Goal: Book appointment/travel/reservation

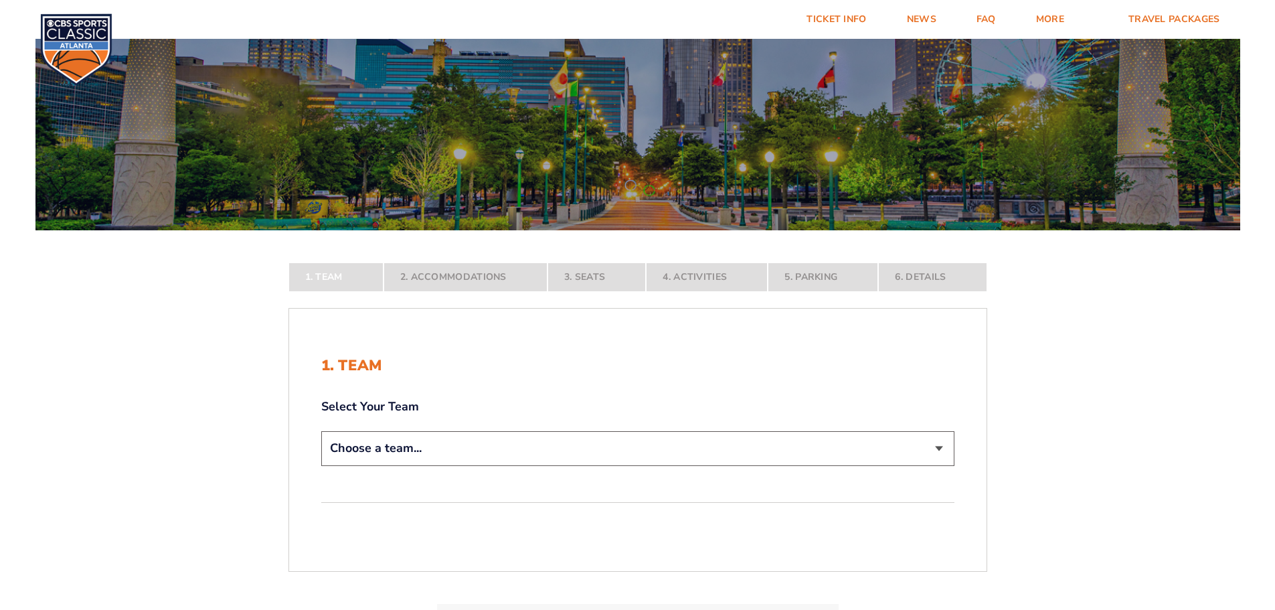
scroll to position [268, 0]
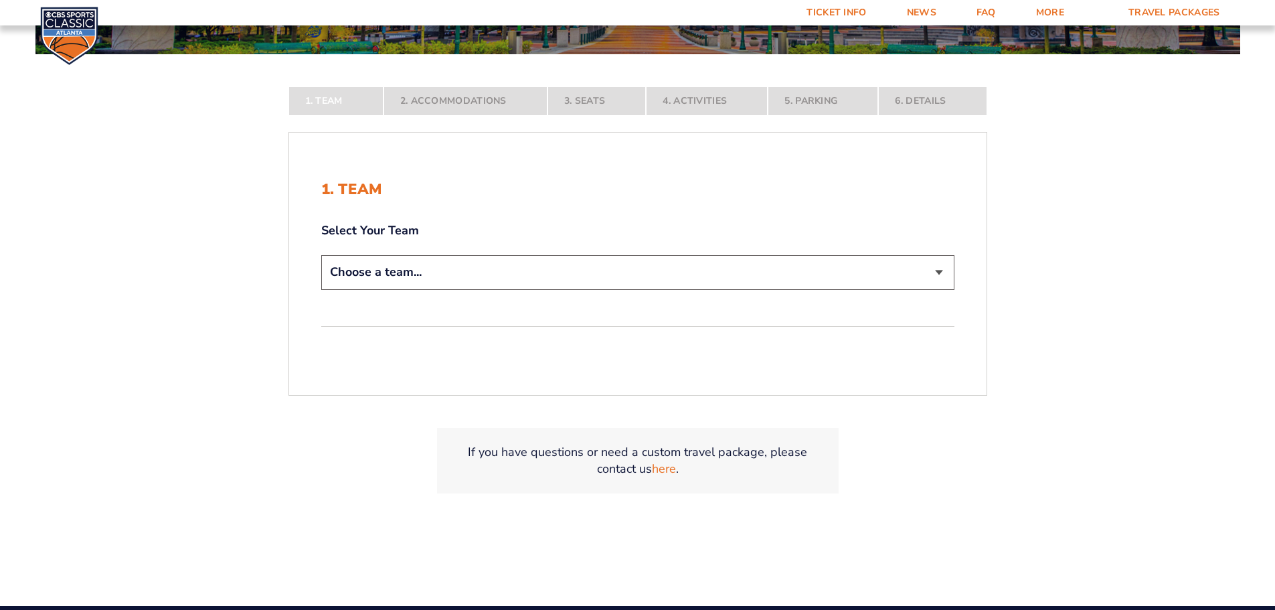
click at [459, 272] on form "[US_STATE] [US_STATE] Travel Package [US_STATE][GEOGRAPHIC_DATA] [US_STATE] Sta…" at bounding box center [637, 145] width 1275 height 826
click at [900, 299] on div "1. Team Select Your Team Choose a team... [US_STATE] Wildcats [US_STATE] State …" at bounding box center [638, 264] width 698 height 230
click at [900, 284] on select "Choose a team... [US_STATE] Wildcats [US_STATE] State Buckeyes [US_STATE] Tar H…" at bounding box center [637, 272] width 633 height 34
select select "12956"
click at [321, 289] on select "Choose a team... [US_STATE] Wildcats [US_STATE] State Buckeyes [US_STATE] Tar H…" at bounding box center [637, 272] width 633 height 34
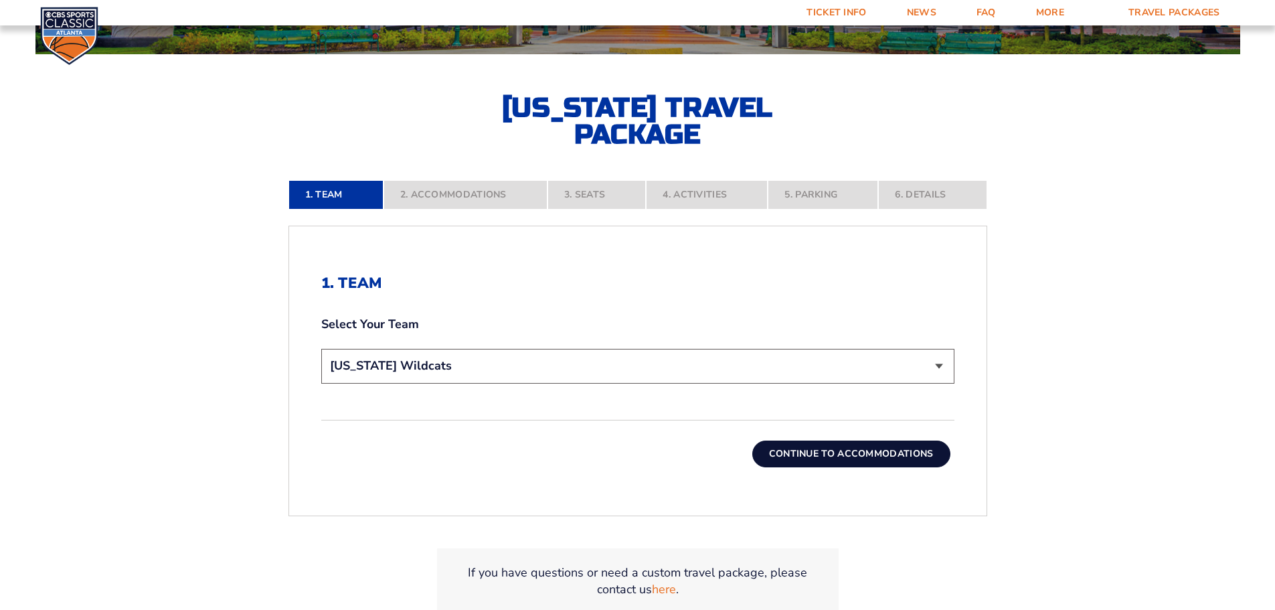
click at [832, 456] on button "Continue To Accommodations" at bounding box center [852, 454] width 198 height 27
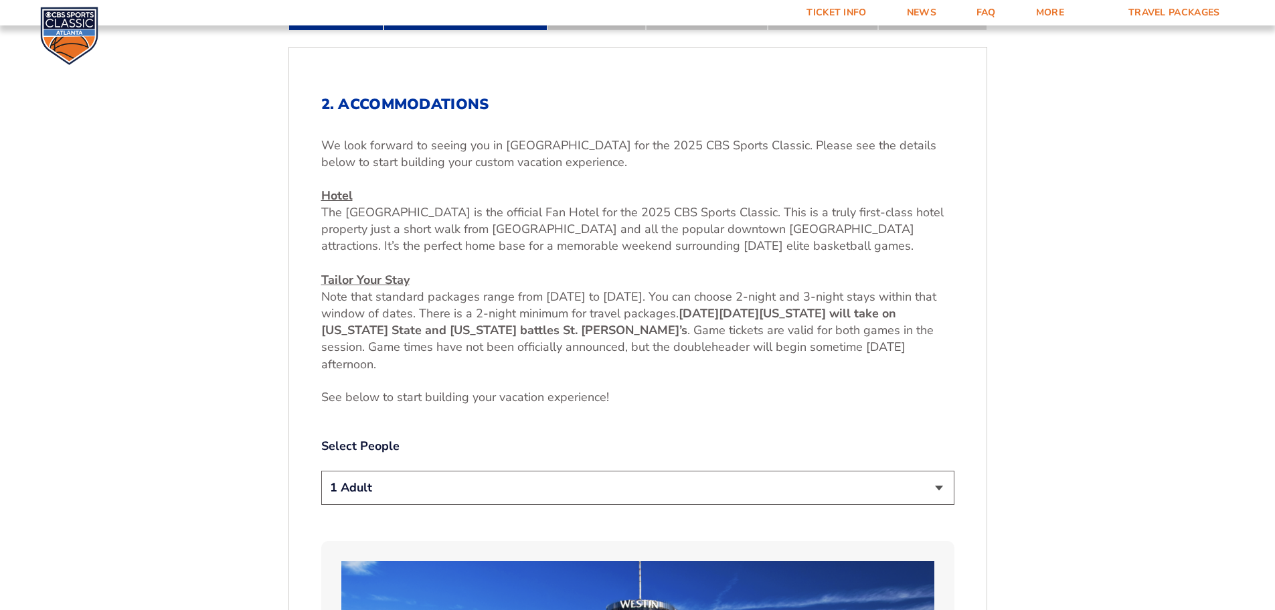
scroll to position [489, 0]
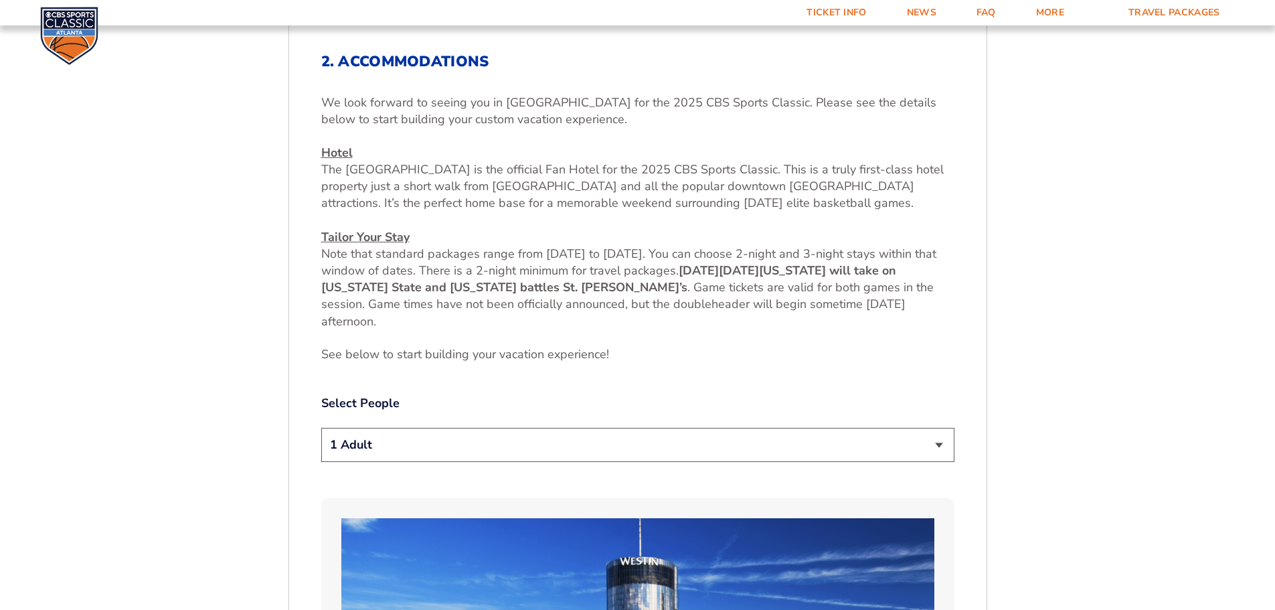
click at [601, 437] on select "1 Adult 2 Adults 3 Adults 4 Adults 2 Adults + 1 Child 2 Adults + 2 Children 2 A…" at bounding box center [637, 445] width 633 height 34
select select "2 Adults"
click at [321, 428] on select "1 Adult 2 Adults 3 Adults 4 Adults 2 Adults + 1 Child 2 Adults + 2 Children 2 A…" at bounding box center [637, 445] width 633 height 34
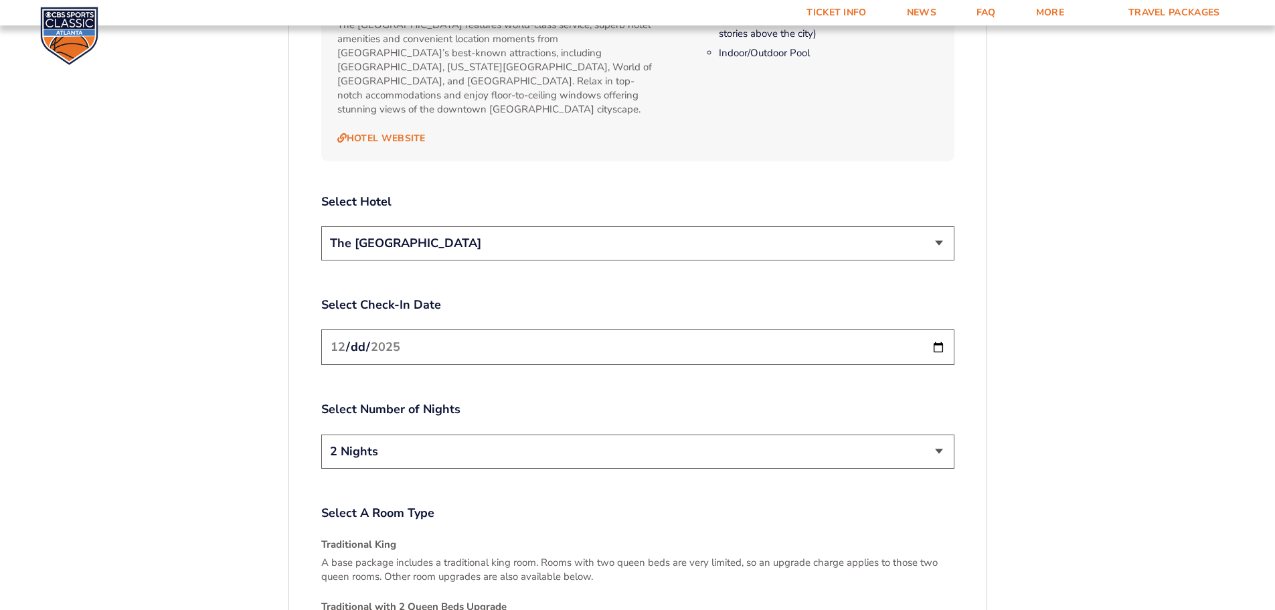
scroll to position [1525, 0]
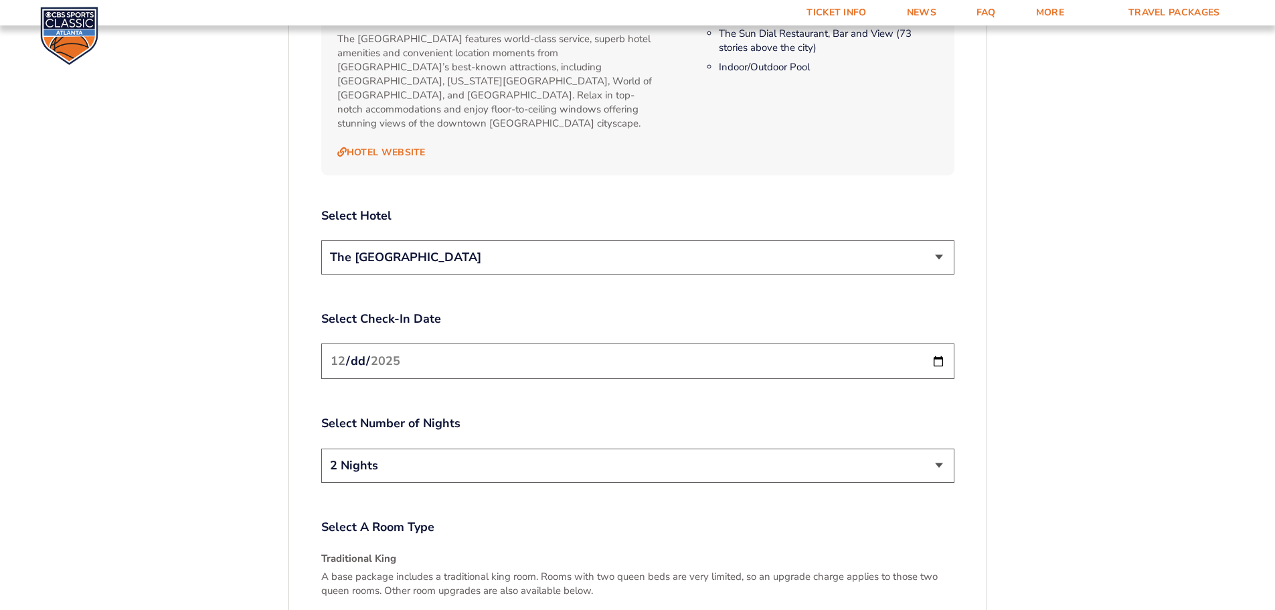
click at [878, 244] on select "The [GEOGRAPHIC_DATA]" at bounding box center [637, 257] width 633 height 34
click at [879, 242] on select "The [GEOGRAPHIC_DATA]" at bounding box center [637, 257] width 633 height 34
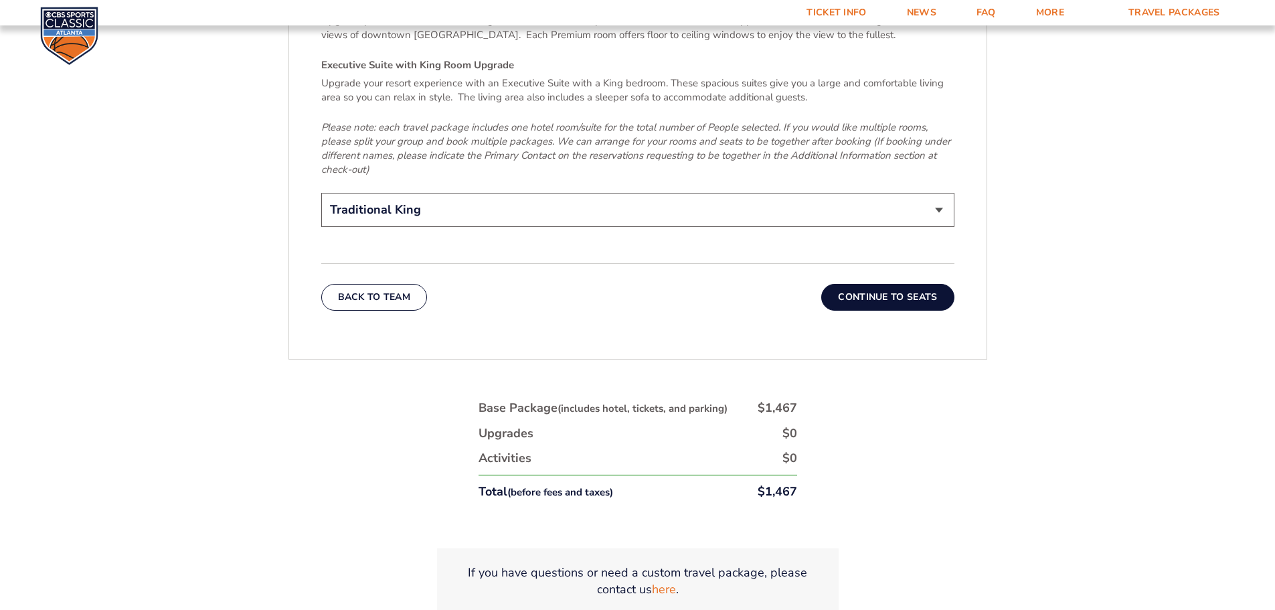
scroll to position [2195, 0]
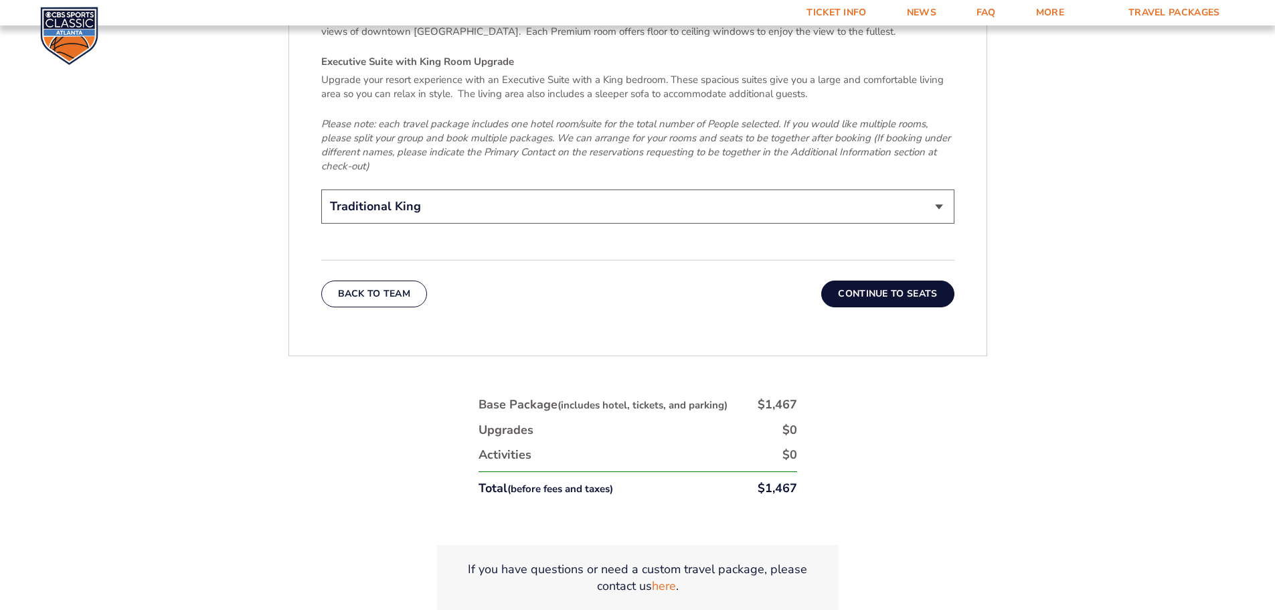
click at [921, 193] on select "Traditional King Traditional with 2 Queen Beds Upgrade (+$45 per night) Premium…" at bounding box center [637, 206] width 633 height 34
drag, startPoint x: 921, startPoint y: 191, endPoint x: 917, endPoint y: 212, distance: 21.8
click at [921, 191] on select "Traditional King Traditional with 2 Queen Beds Upgrade (+$45 per night) Premium…" at bounding box center [637, 206] width 633 height 34
click at [902, 281] on button "Continue To Seats" at bounding box center [887, 294] width 133 height 27
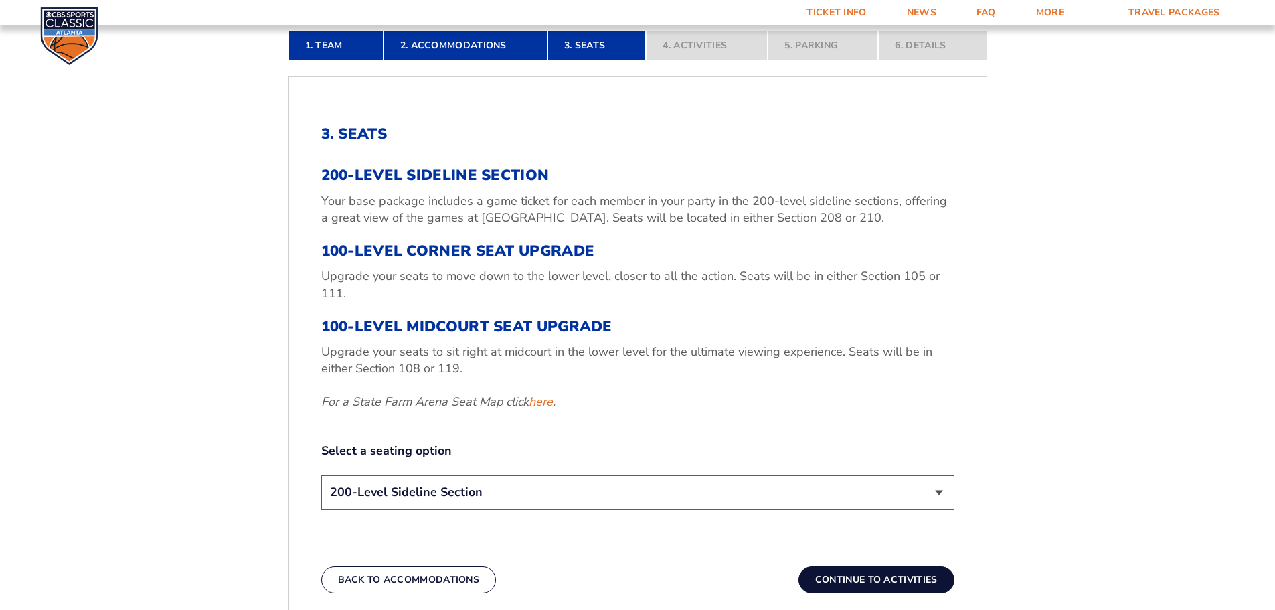
scroll to position [556, 0]
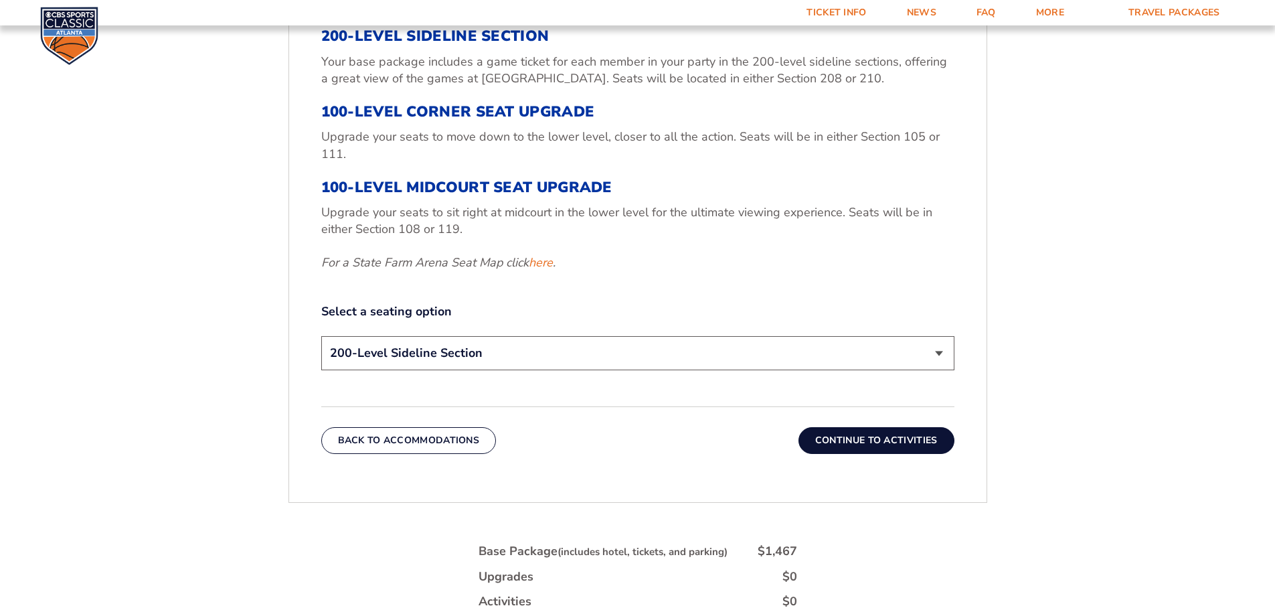
click at [620, 358] on select "200-Level Sideline Section 100-Level Corner Seat Upgrade (+$120 per person) 100…" at bounding box center [637, 353] width 633 height 34
click at [1084, 258] on form "[US_STATE] [US_STATE] Travel Package [US_STATE][GEOGRAPHIC_DATA] [US_STATE] Sta…" at bounding box center [637, 133] width 1275 height 1378
click at [536, 266] on link "here" at bounding box center [541, 262] width 24 height 17
click at [850, 437] on button "Continue To Activities" at bounding box center [877, 440] width 156 height 27
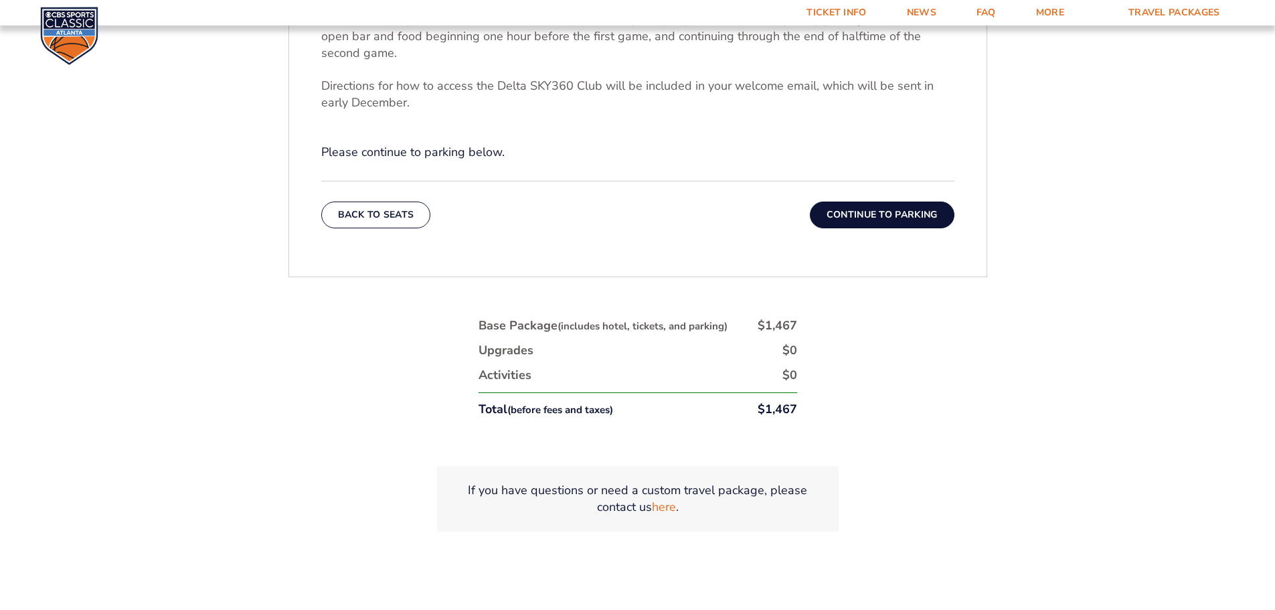
scroll to position [623, 0]
click at [839, 212] on button "Continue To Parking" at bounding box center [882, 214] width 145 height 27
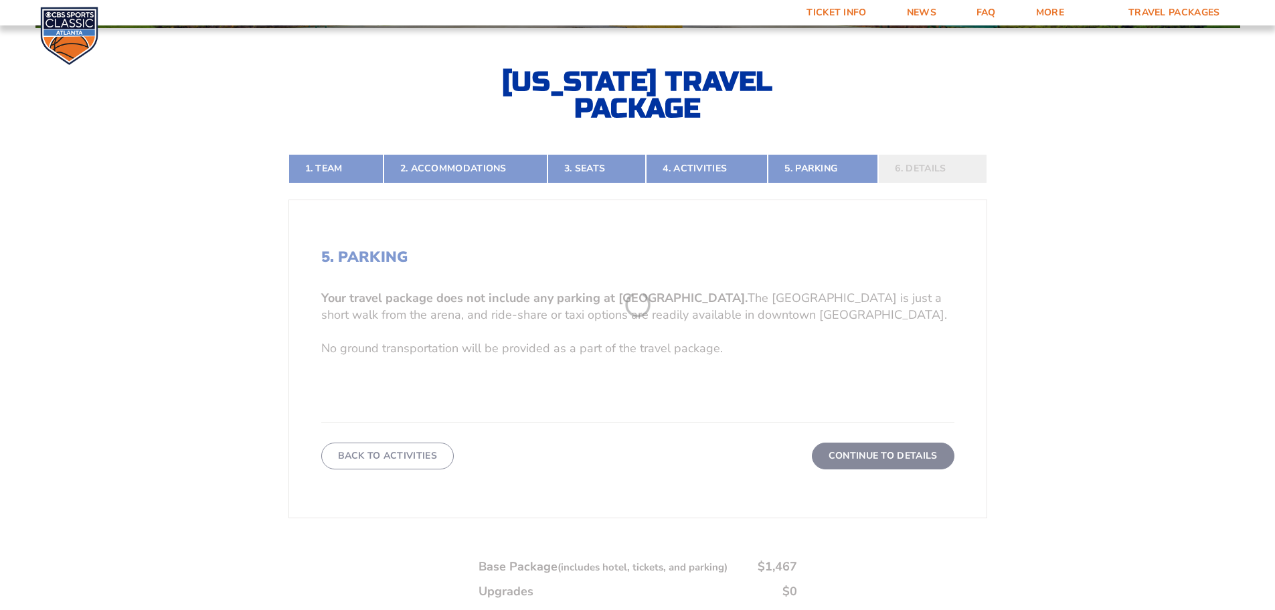
scroll to position [289, 0]
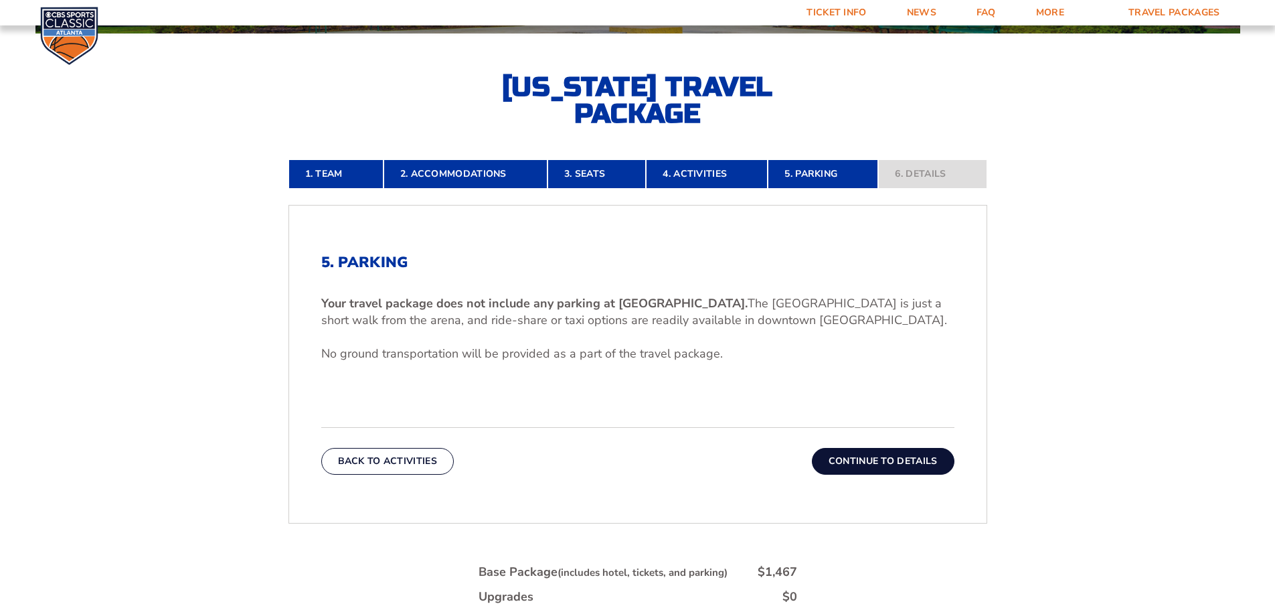
click at [866, 467] on button "Continue To Details" at bounding box center [883, 461] width 143 height 27
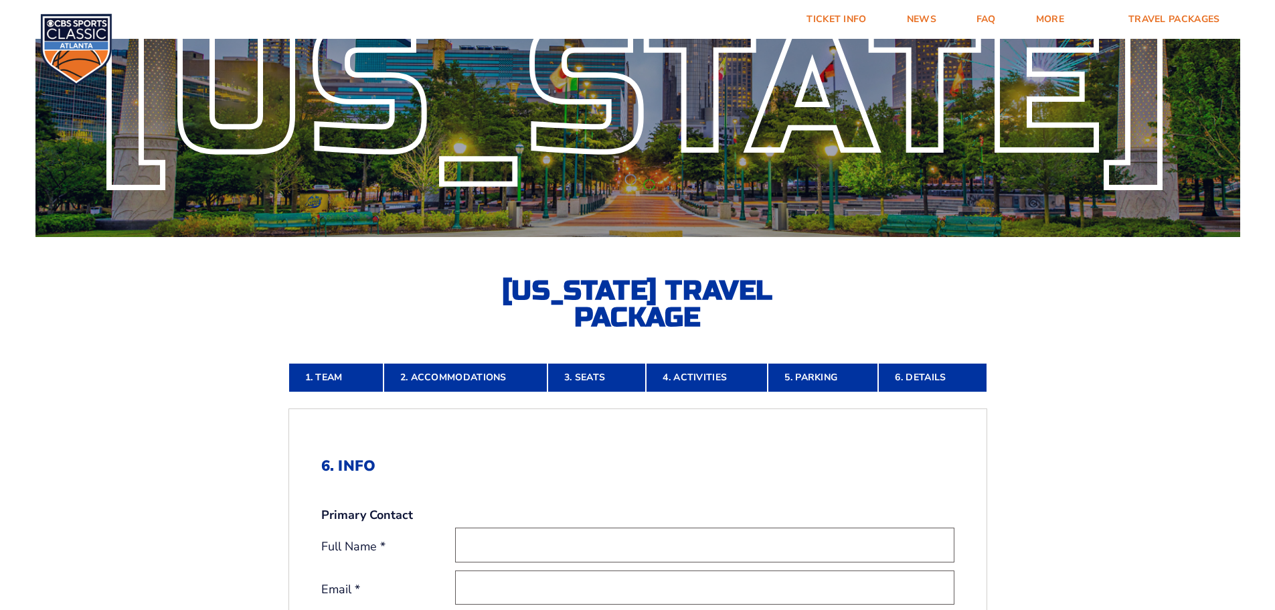
scroll to position [0, 0]
